Goal: Complete application form

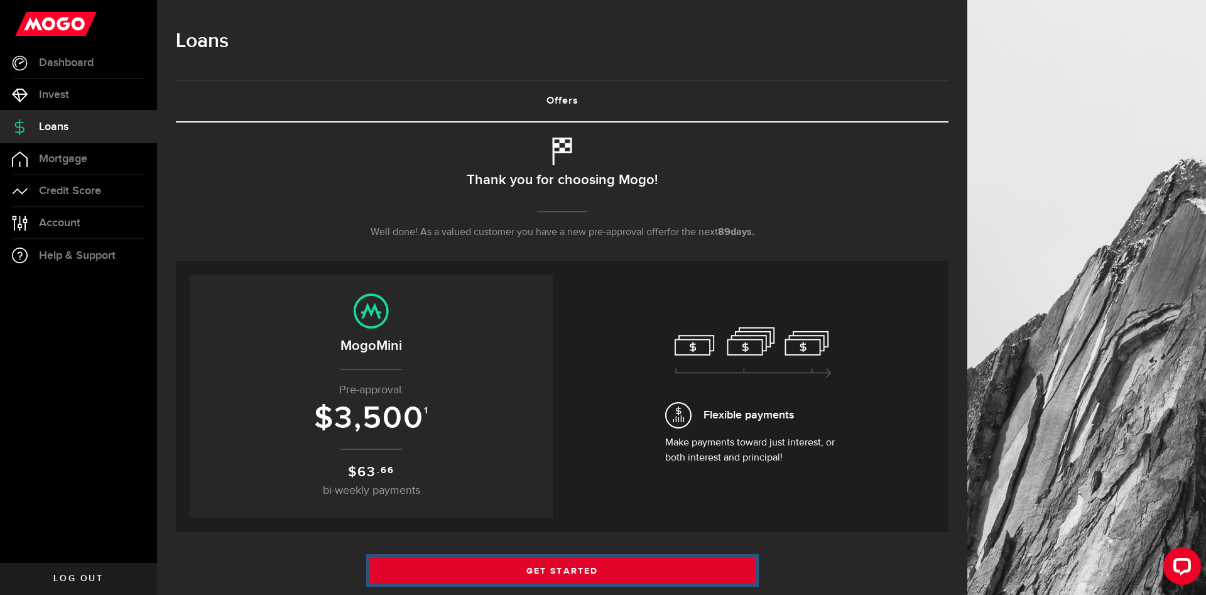
click at [602, 572] on link "Get Started" at bounding box center [562, 570] width 386 height 26
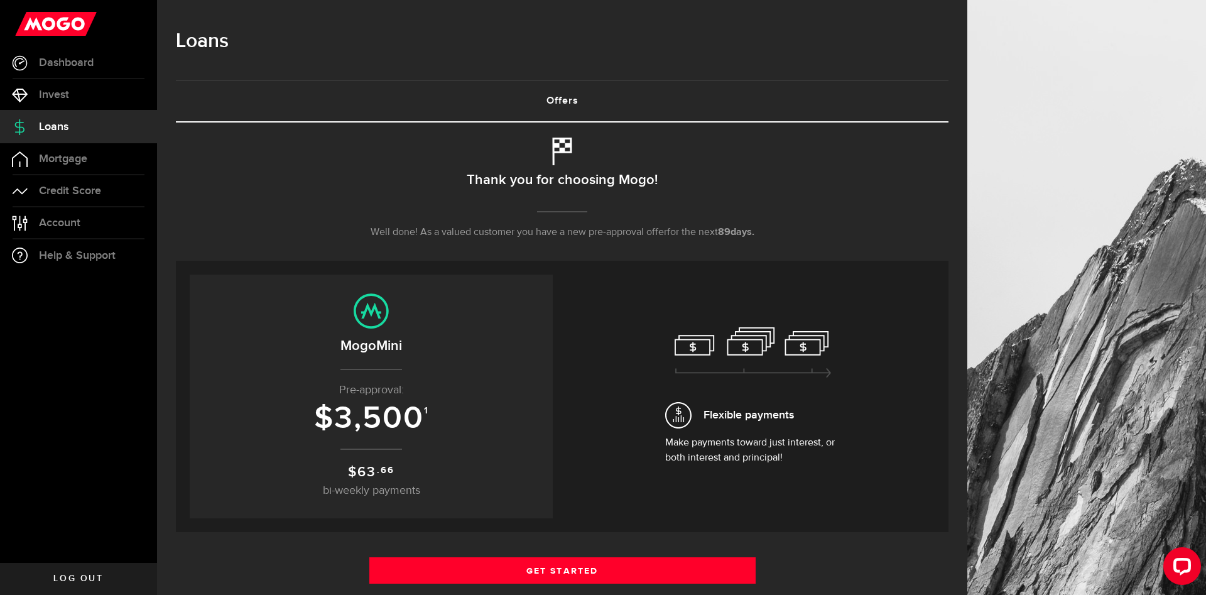
click at [555, 550] on div "Borrow responsibly Get your pre-approved offer based on your financial history …" at bounding box center [562, 517] width 773 height 789
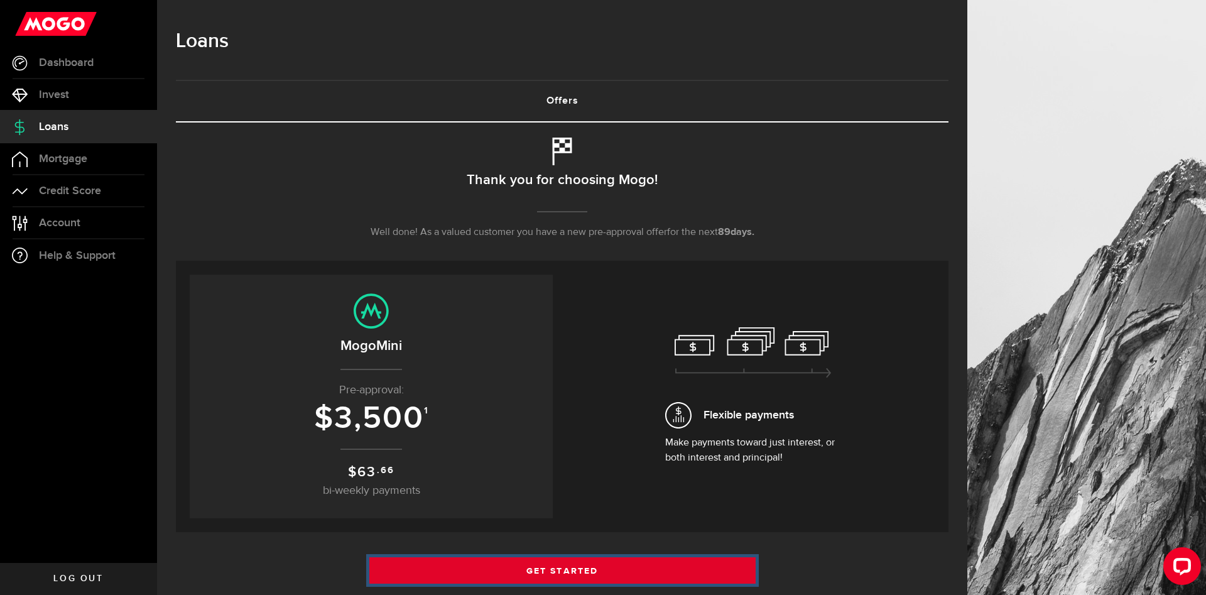
click at [557, 572] on link "Get Started" at bounding box center [562, 570] width 386 height 26
click at [536, 571] on link "Get Started" at bounding box center [562, 570] width 386 height 26
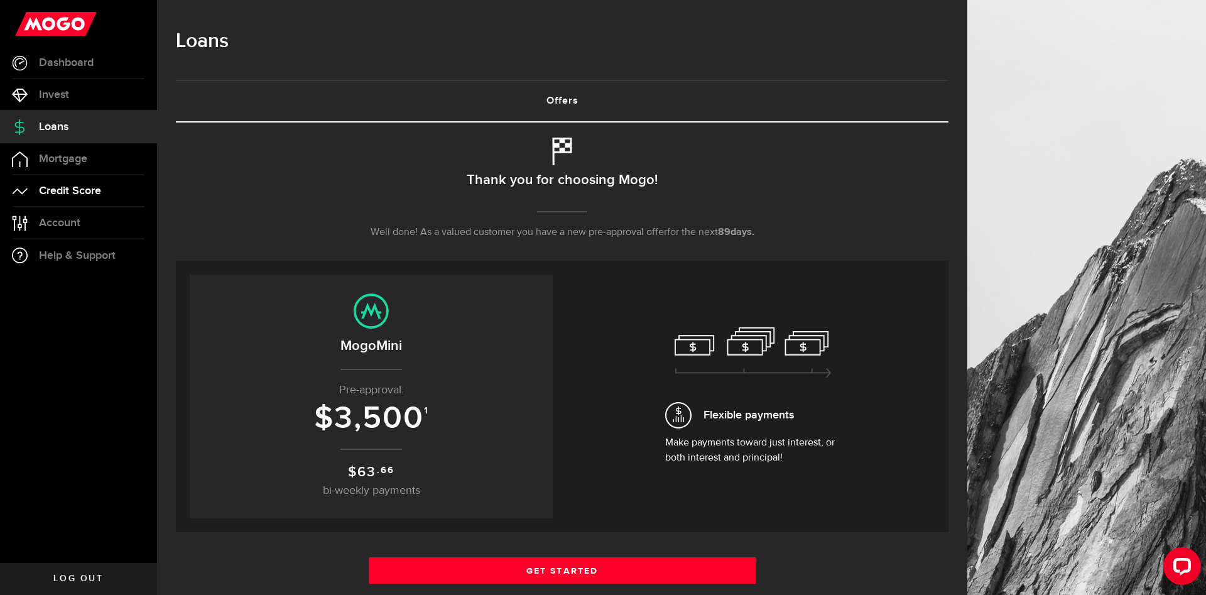
click at [88, 195] on span "Credit Score" at bounding box center [70, 190] width 62 height 11
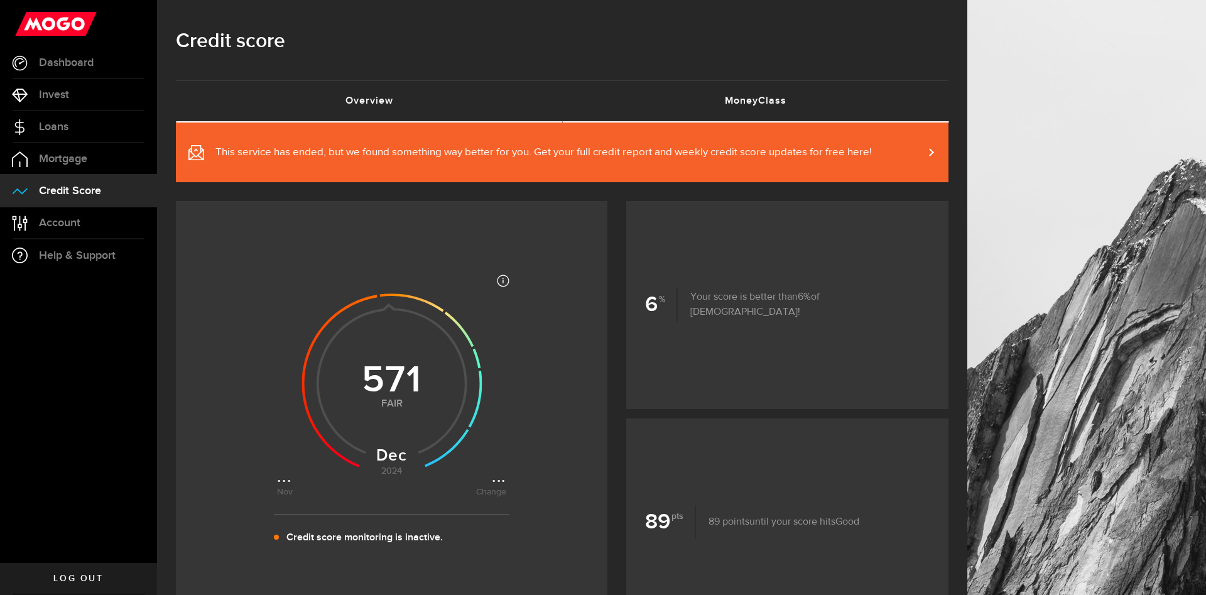
click at [780, 100] on link "MoneyClass (requires attention)" at bounding box center [755, 101] width 386 height 40
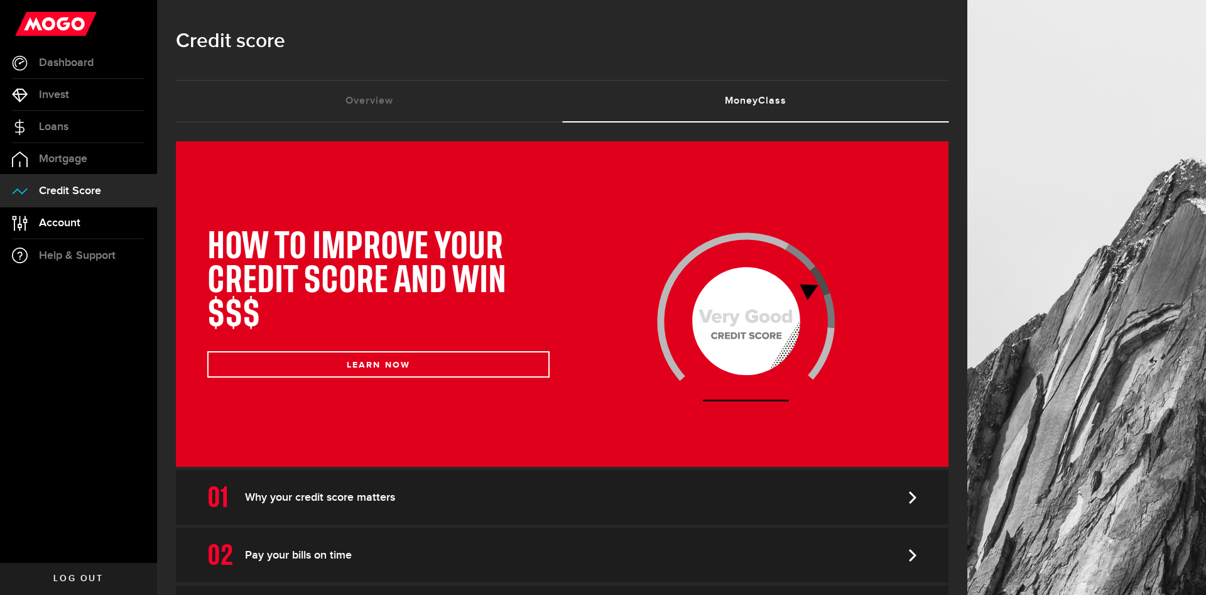
click at [101, 221] on link "Account Compte" at bounding box center [78, 222] width 157 height 31
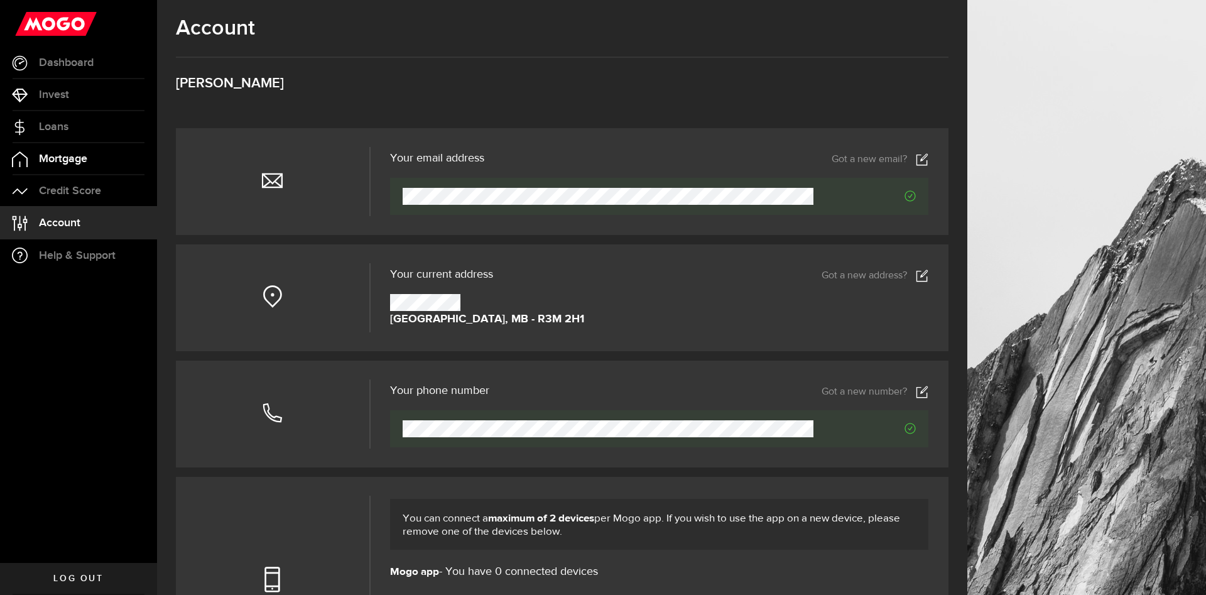
click at [87, 153] on span "Mortgage" at bounding box center [63, 158] width 48 height 11
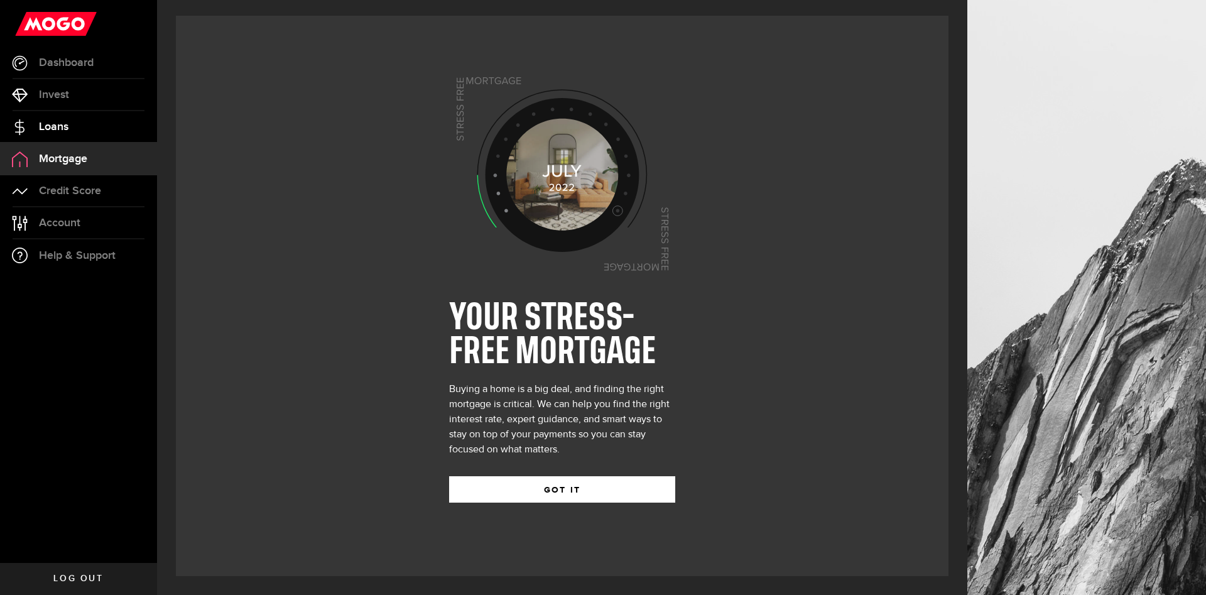
click at [67, 129] on span "Loans" at bounding box center [54, 126] width 30 height 11
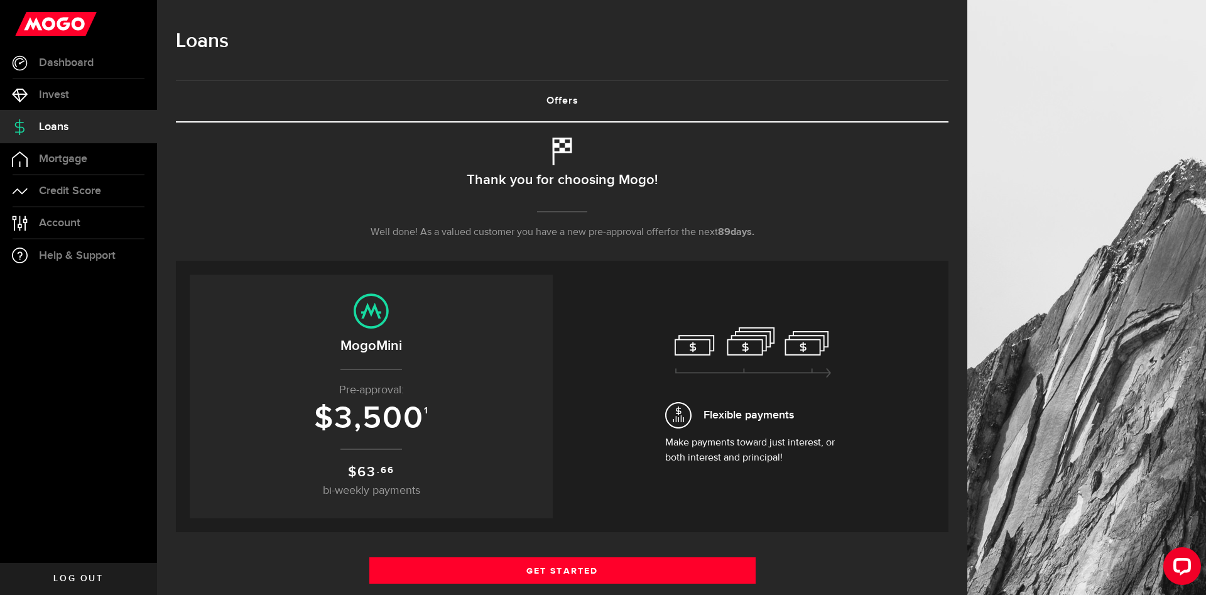
click at [375, 339] on h2 "MogoMini" at bounding box center [371, 346] width 338 height 21
drag, startPoint x: 413, startPoint y: 348, endPoint x: 341, endPoint y: 345, distance: 73.0
click at [341, 345] on h2 "MogoMini" at bounding box center [371, 346] width 338 height 21
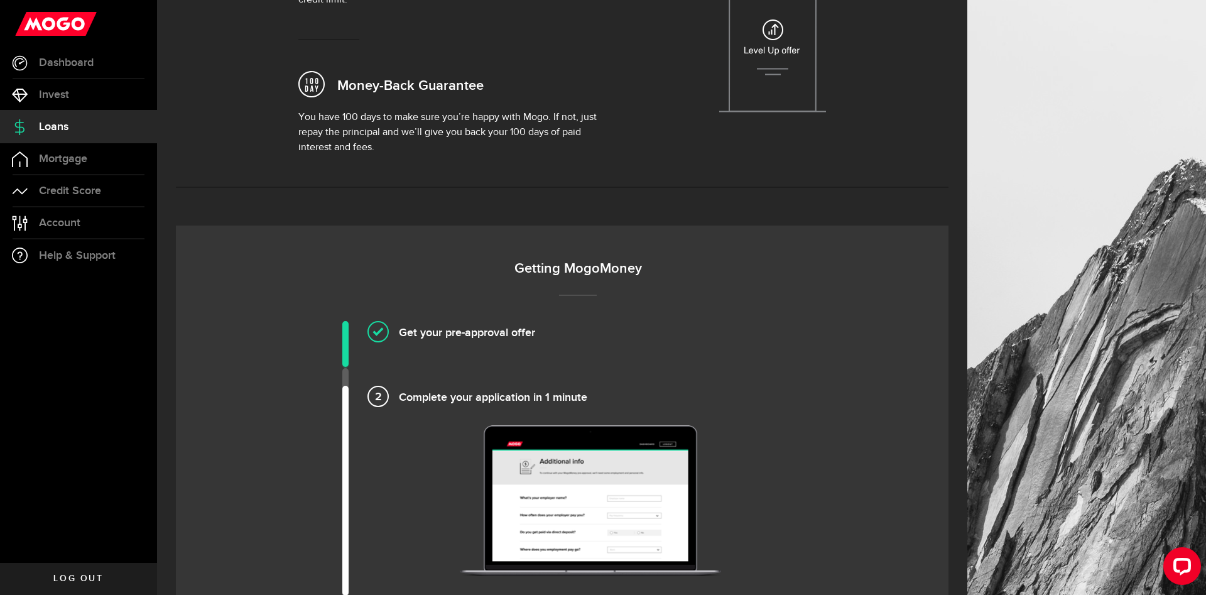
scroll to position [833, 0]
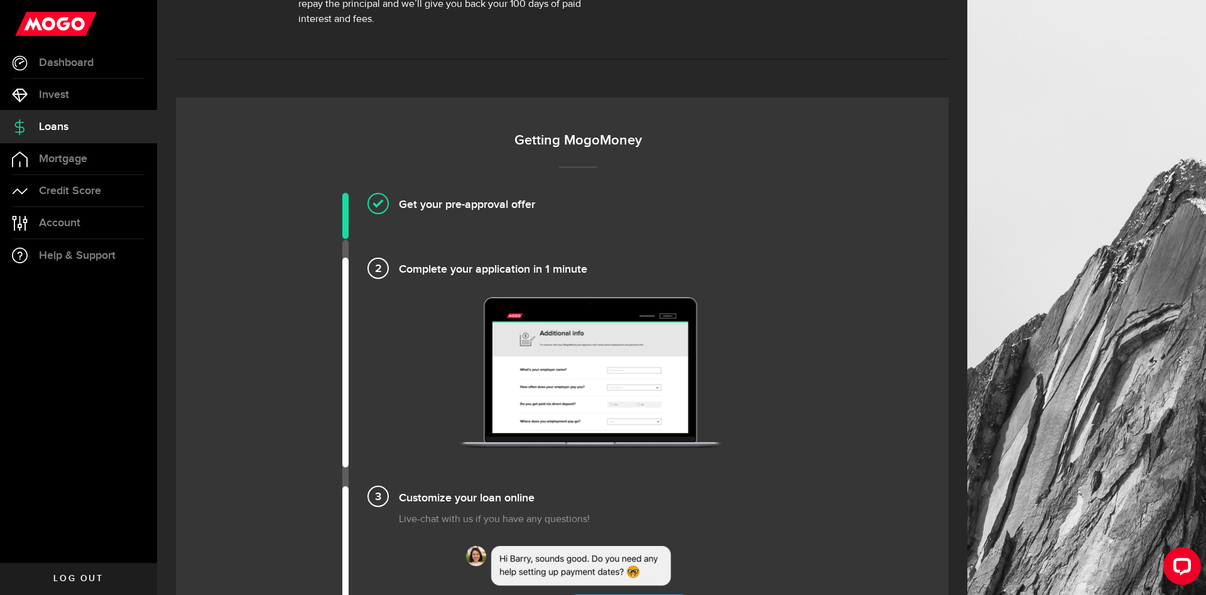
drag, startPoint x: 374, startPoint y: 265, endPoint x: 427, endPoint y: 298, distance: 62.6
click at [399, 266] on h4 "Complete your application in 1 minute" at bounding box center [590, 268] width 383 height 21
click at [494, 270] on h4 "Complete your application in 1 minute" at bounding box center [590, 268] width 383 height 21
click at [566, 384] on img at bounding box center [590, 372] width 261 height 151
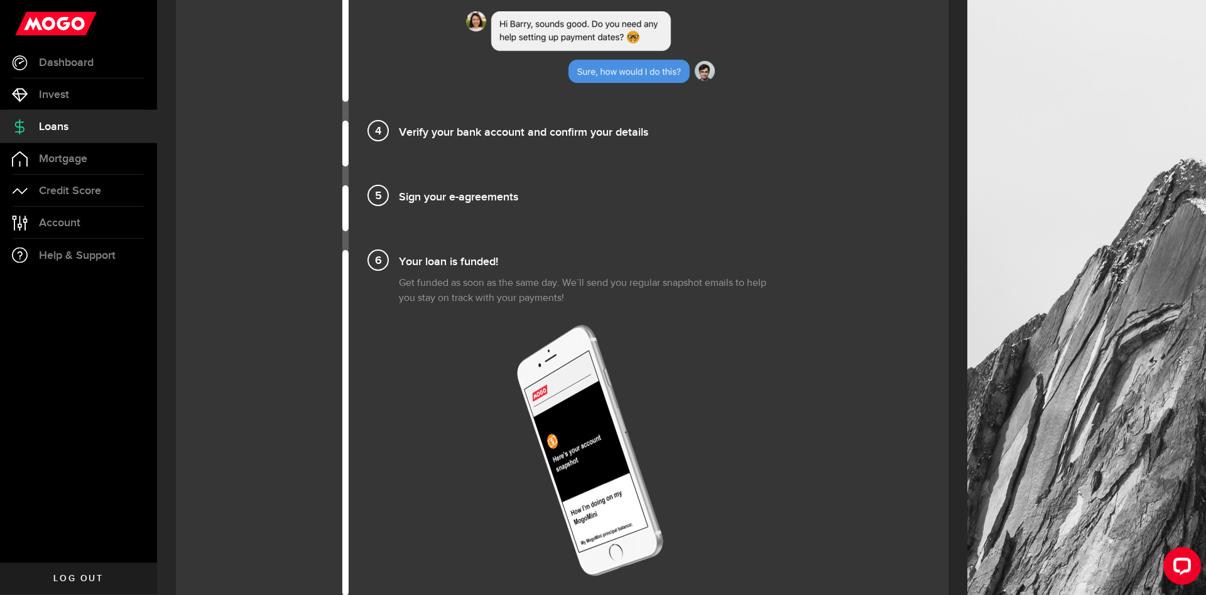
scroll to position [1538, 0]
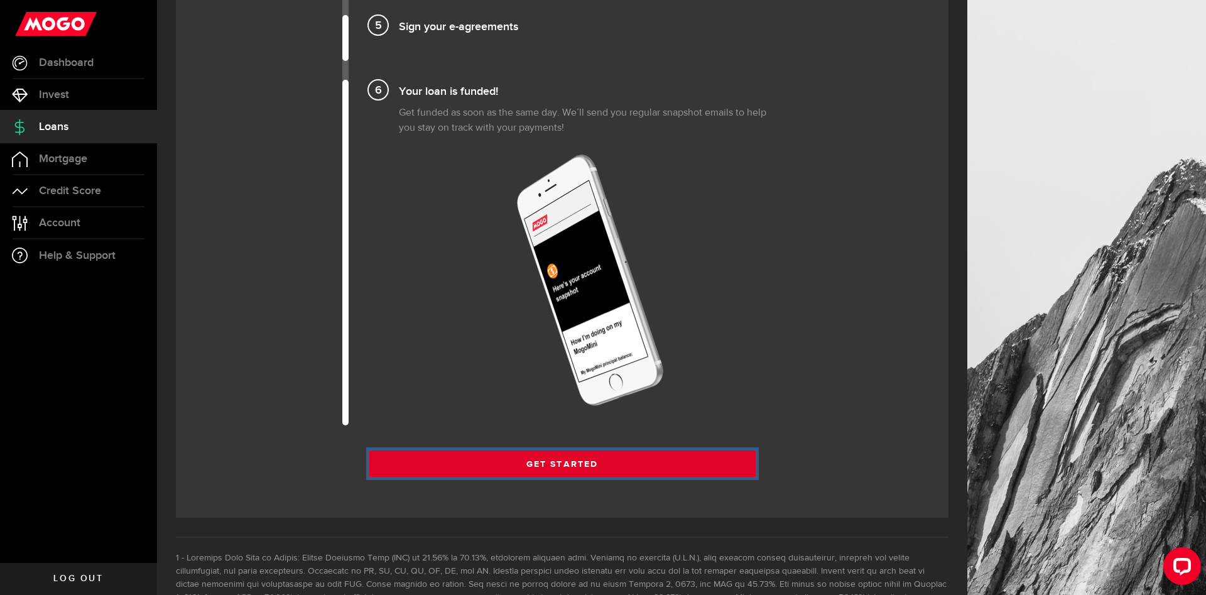
click at [571, 460] on link "Get Started" at bounding box center [562, 464] width 386 height 26
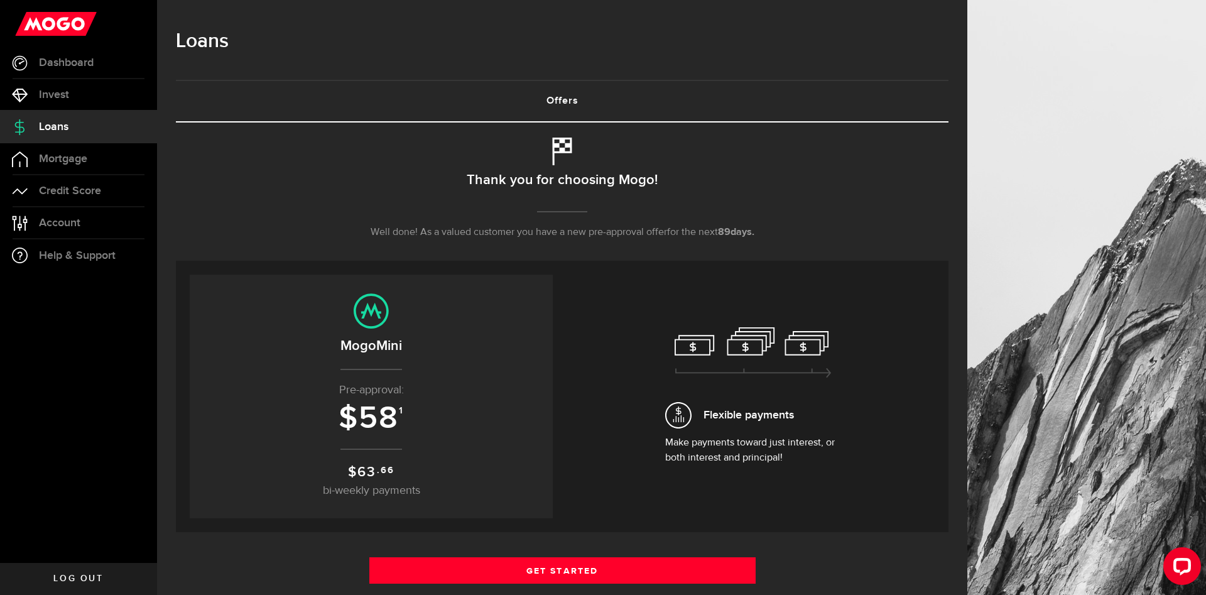
scroll to position [320, 0]
